Goal: Navigation & Orientation: Go to known website

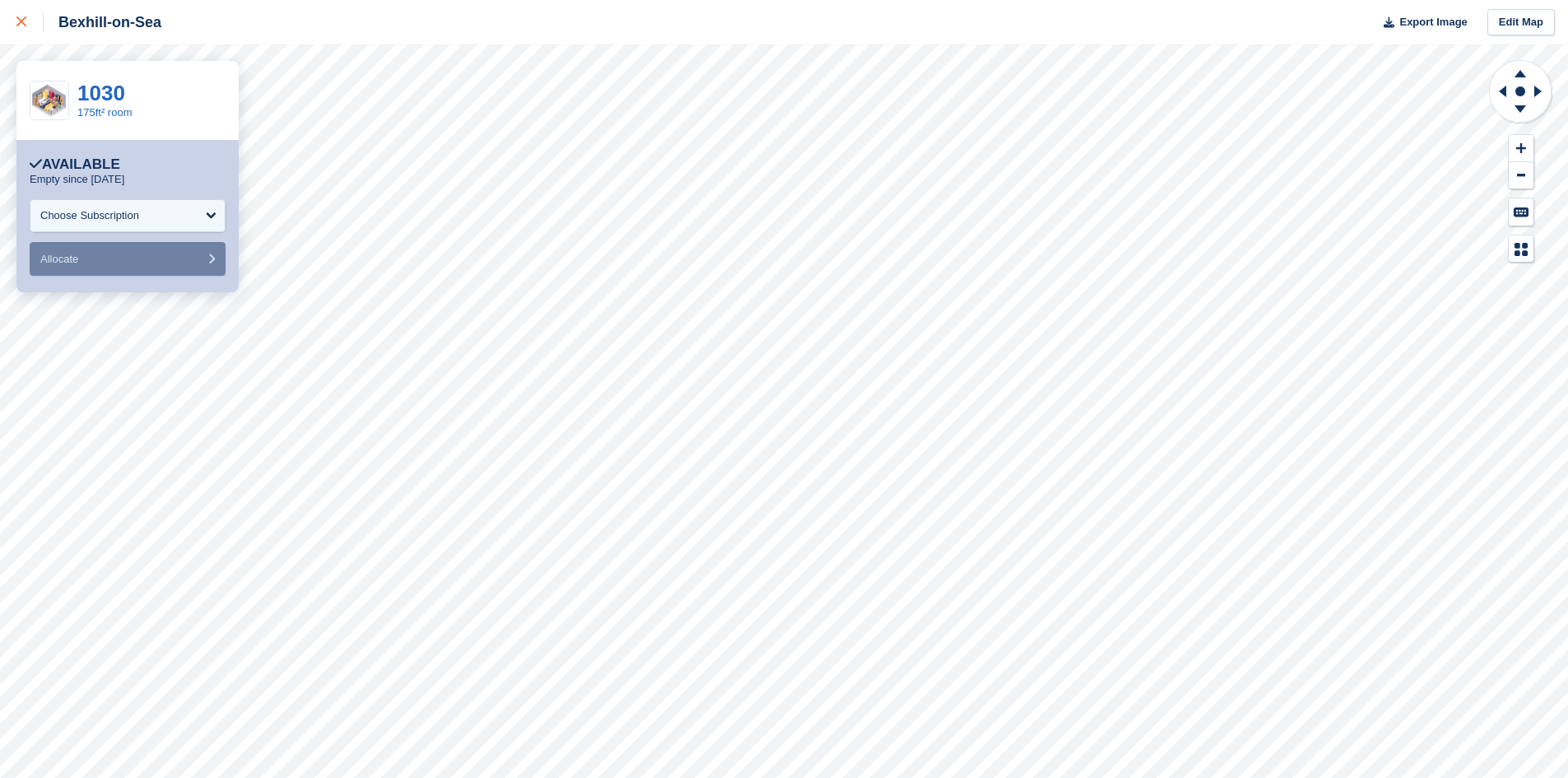
click at [15, 22] on link at bounding box center [22, 22] width 44 height 44
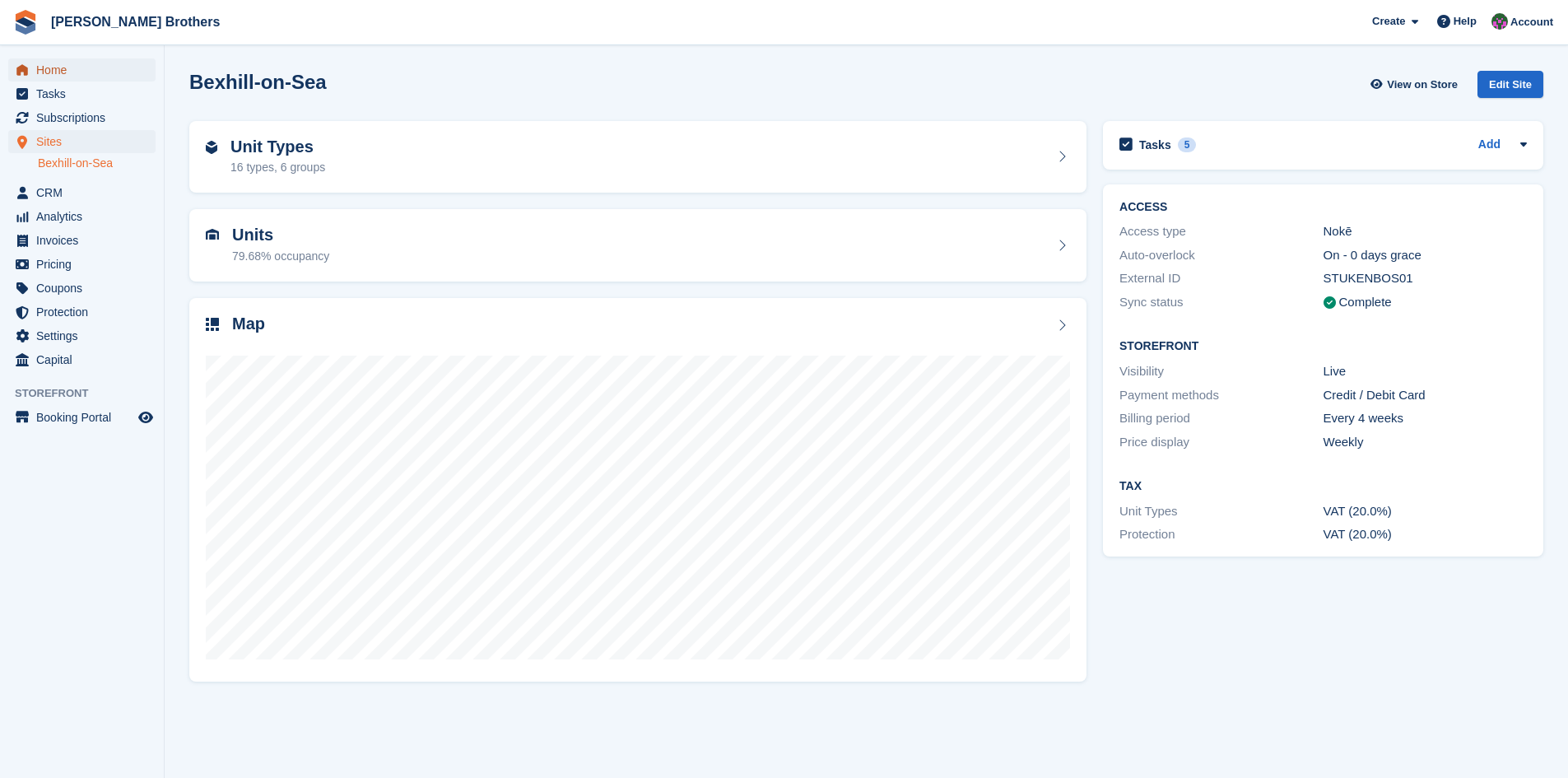
click at [52, 73] on span "Home" at bounding box center [85, 70] width 99 height 23
